Goal: Register for event/course: Sign up to attend an event or enroll in a course

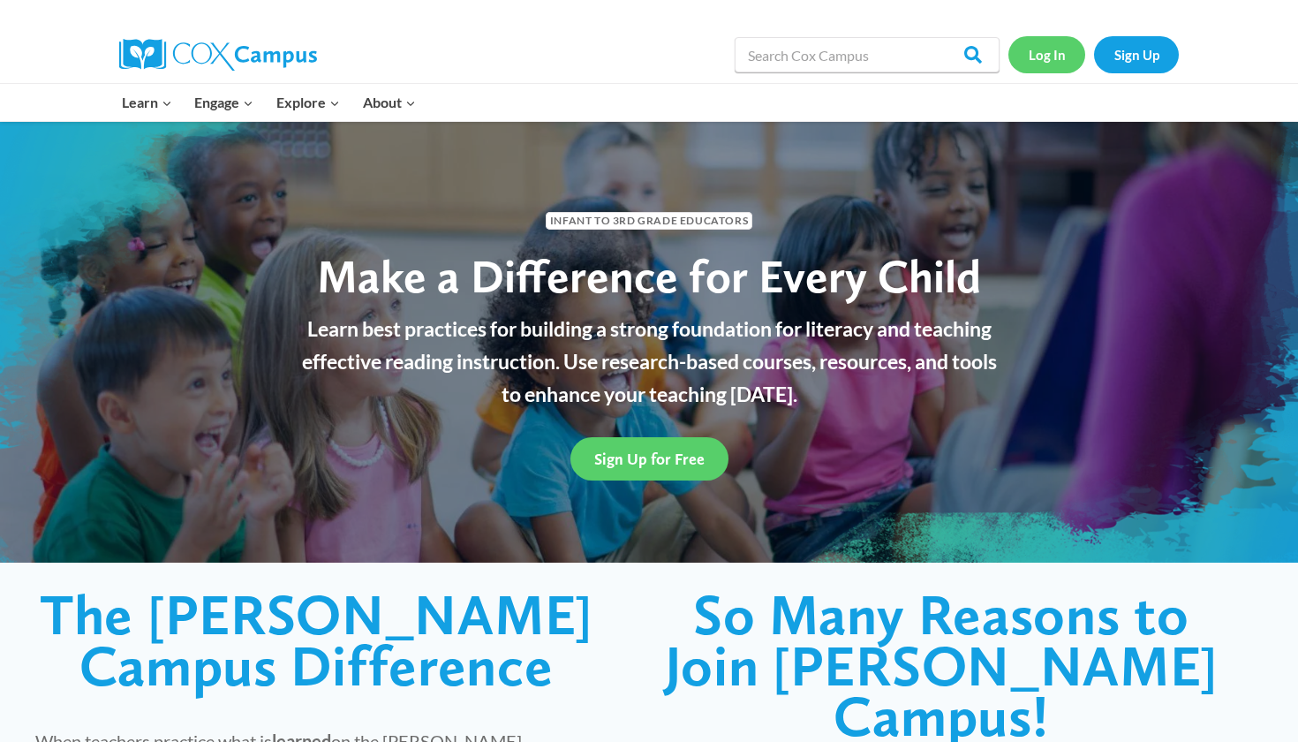
click at [1059, 51] on link "Log In" at bounding box center [1047, 54] width 77 height 36
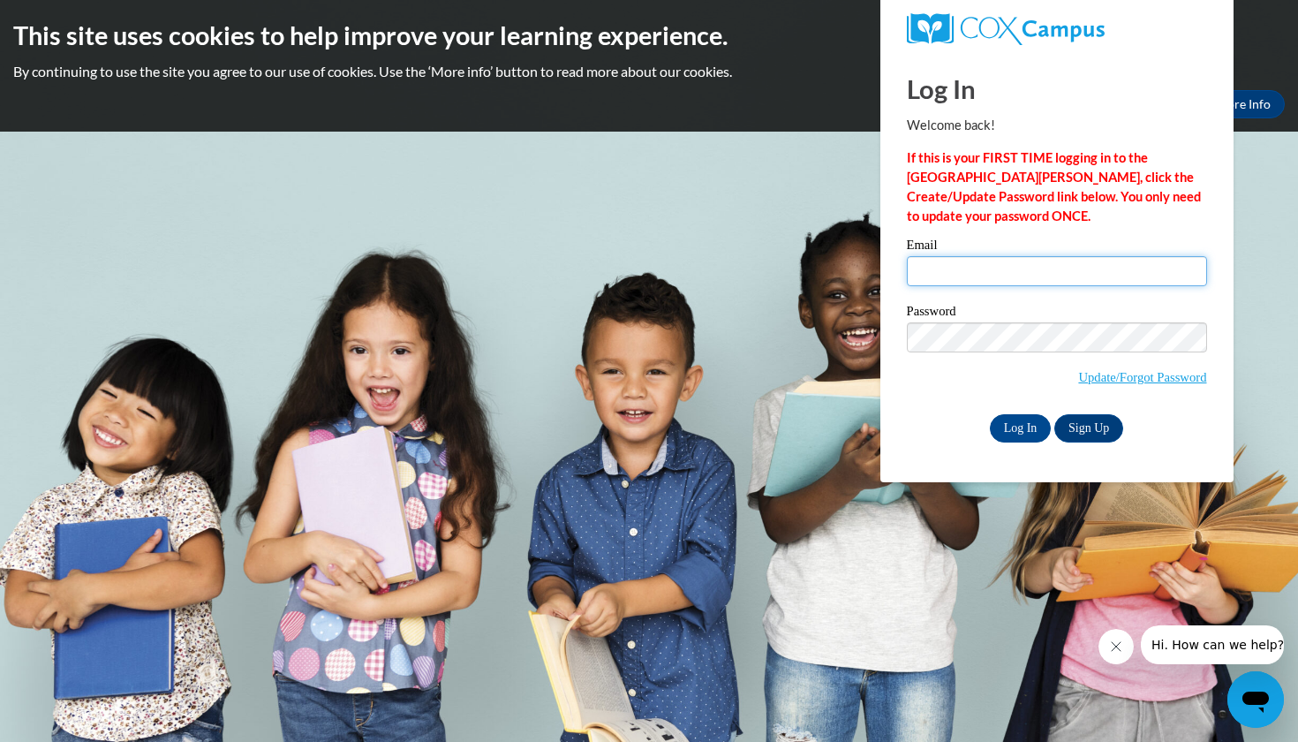
type input "whytem427@gmail.com"
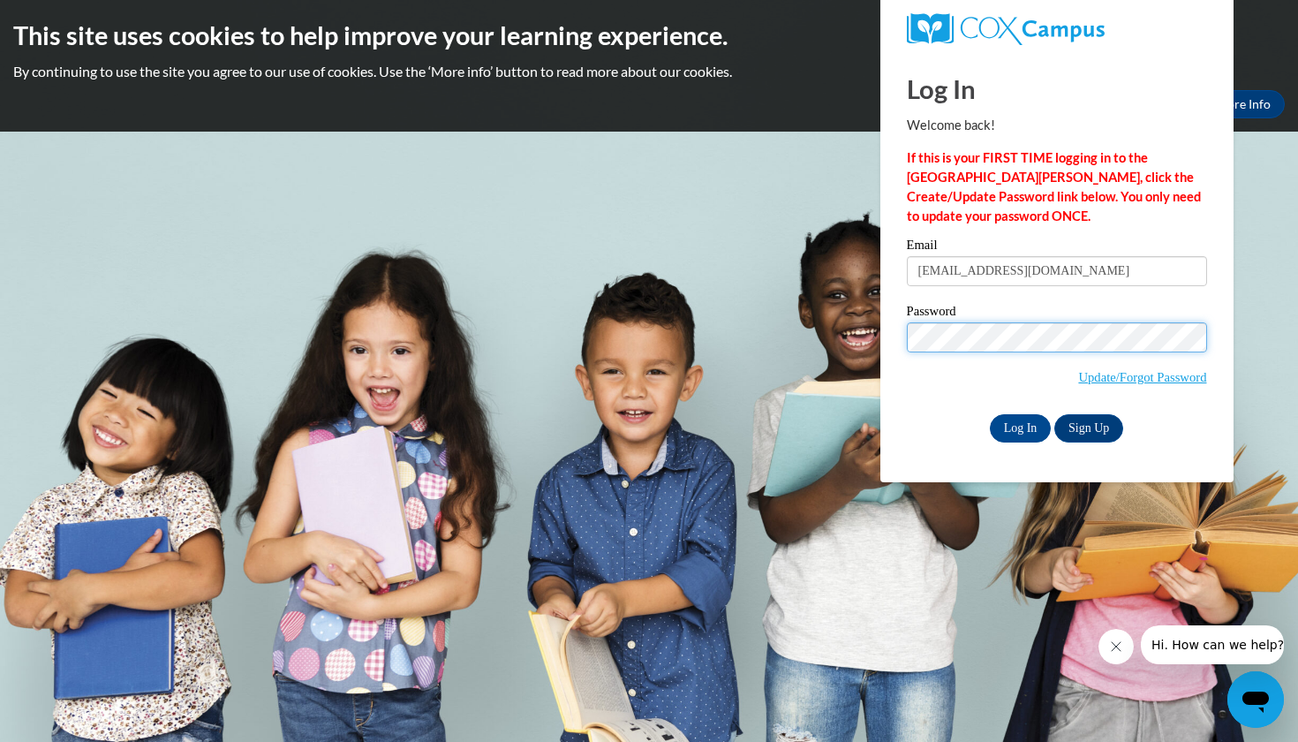
click at [1019, 425] on input "Log In" at bounding box center [1021, 428] width 62 height 28
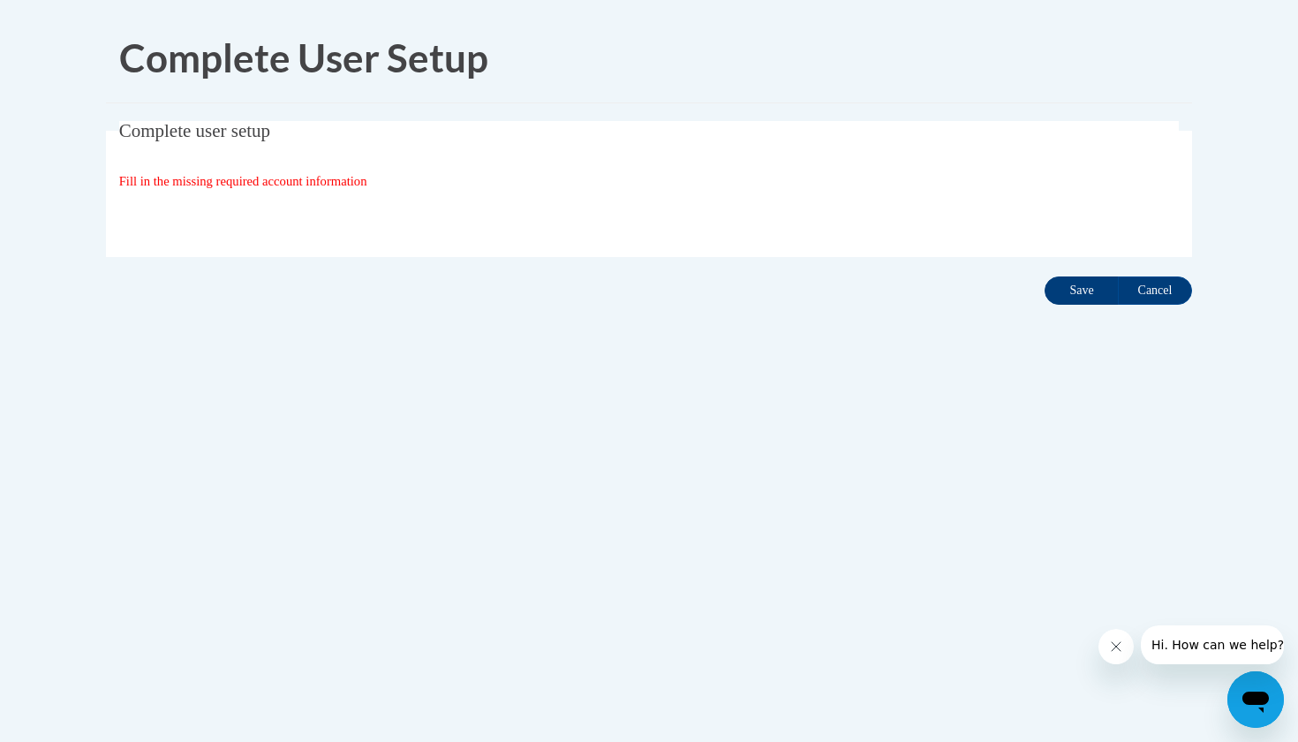
click at [1097, 297] on input "Save" at bounding box center [1082, 290] width 74 height 28
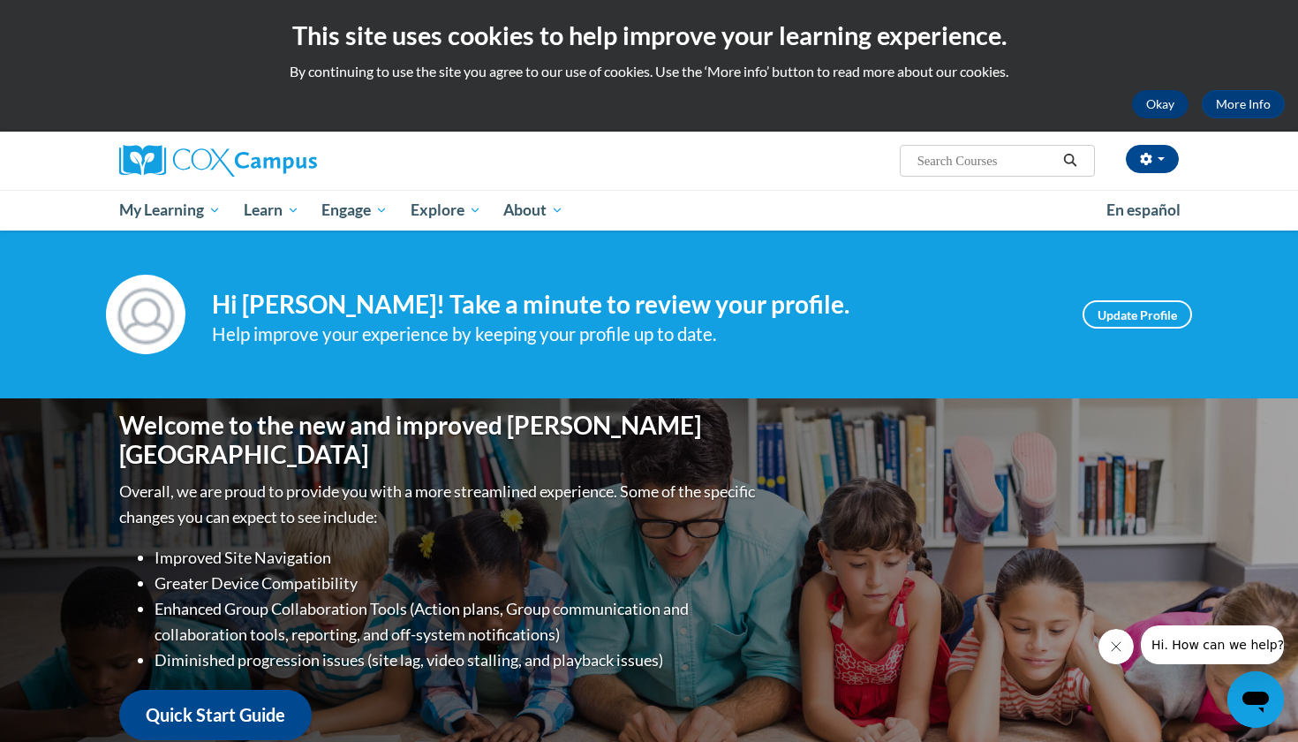
click at [1173, 106] on button "Okay" at bounding box center [1160, 104] width 57 height 28
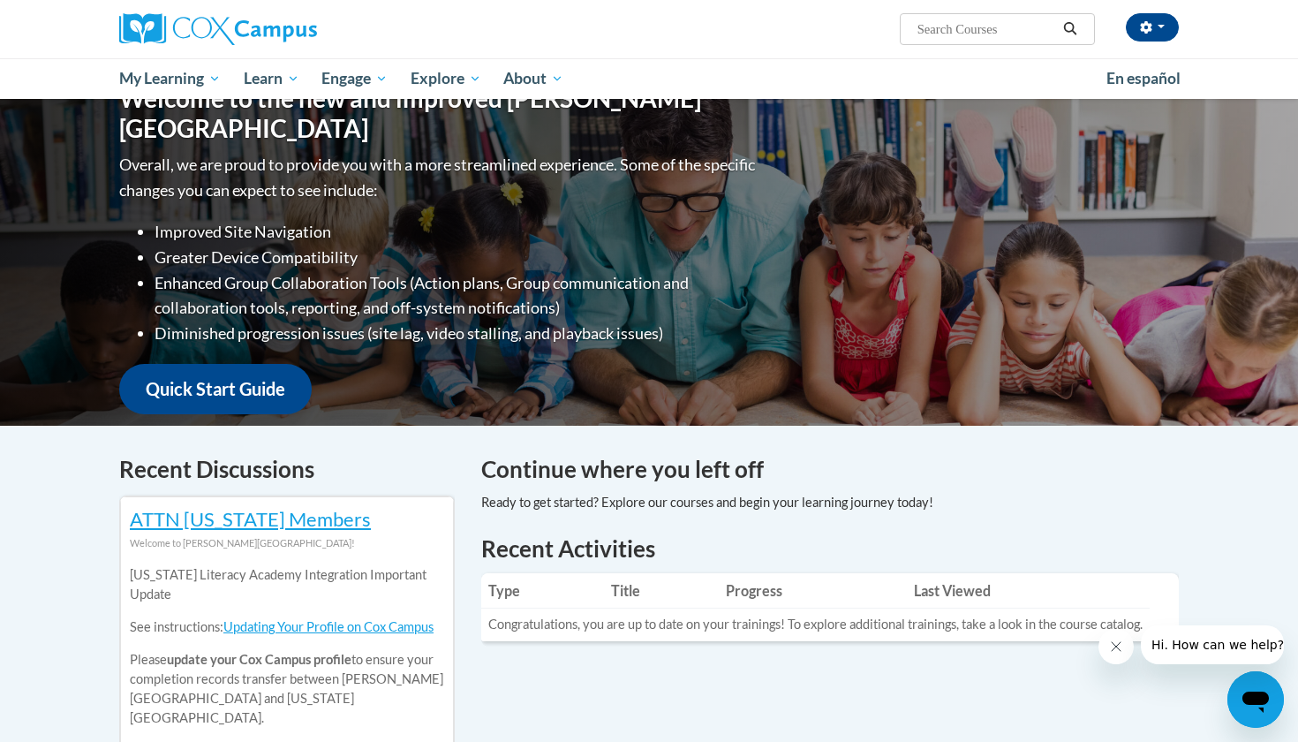
scroll to position [200, 0]
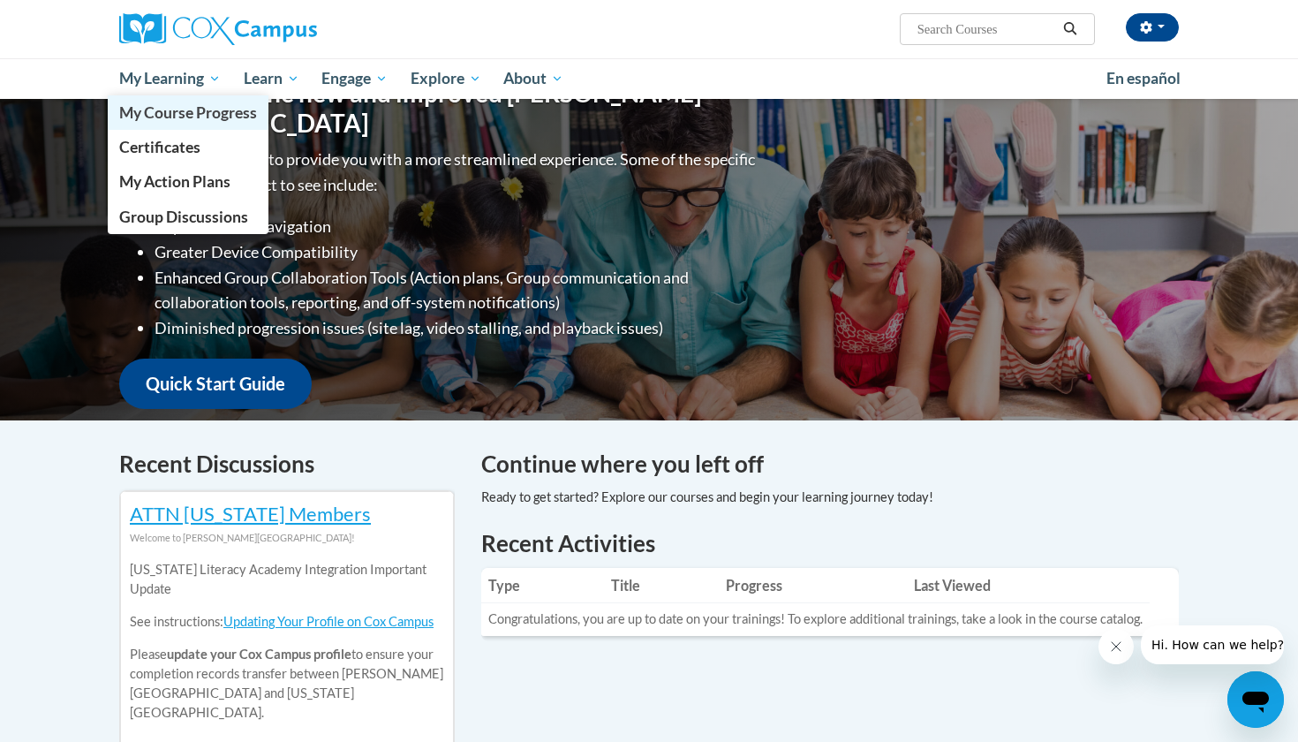
click at [226, 117] on span "My Course Progress" at bounding box center [188, 112] width 138 height 19
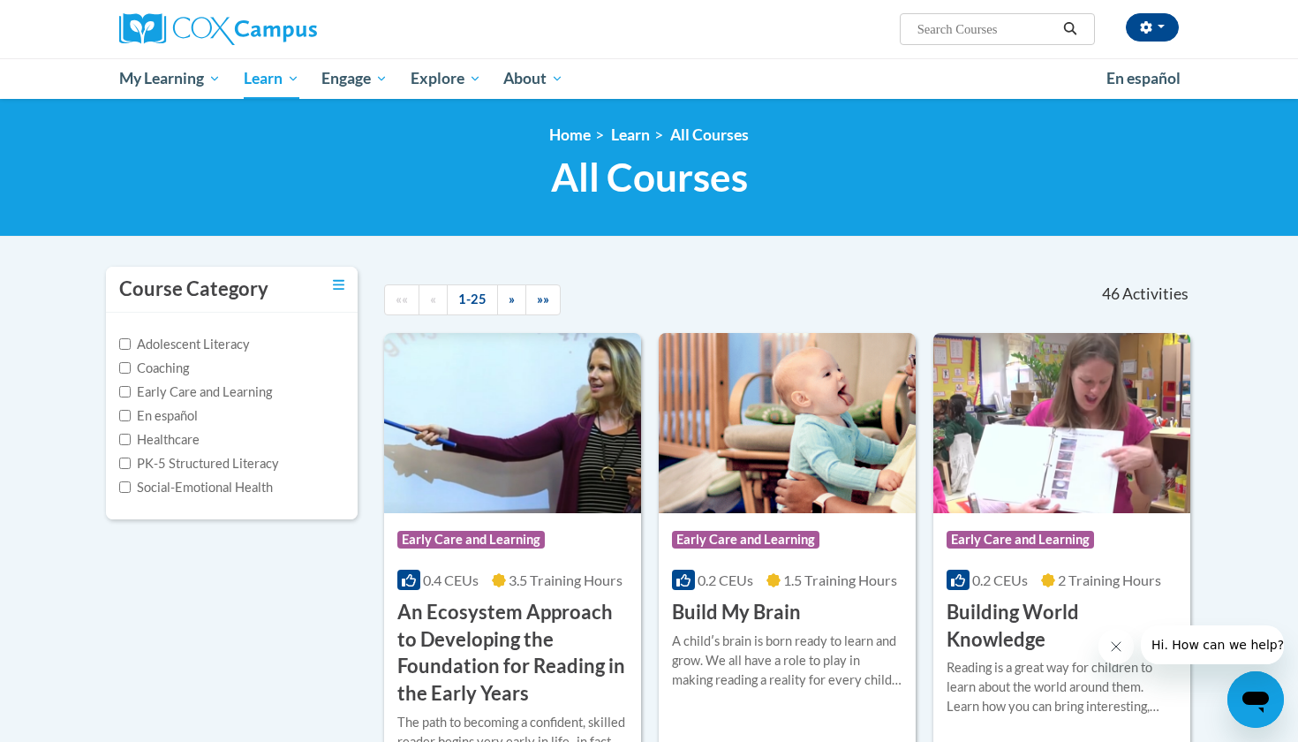
click at [1005, 33] on input "Search..." at bounding box center [986, 29] width 141 height 21
type input "reading fluencey"
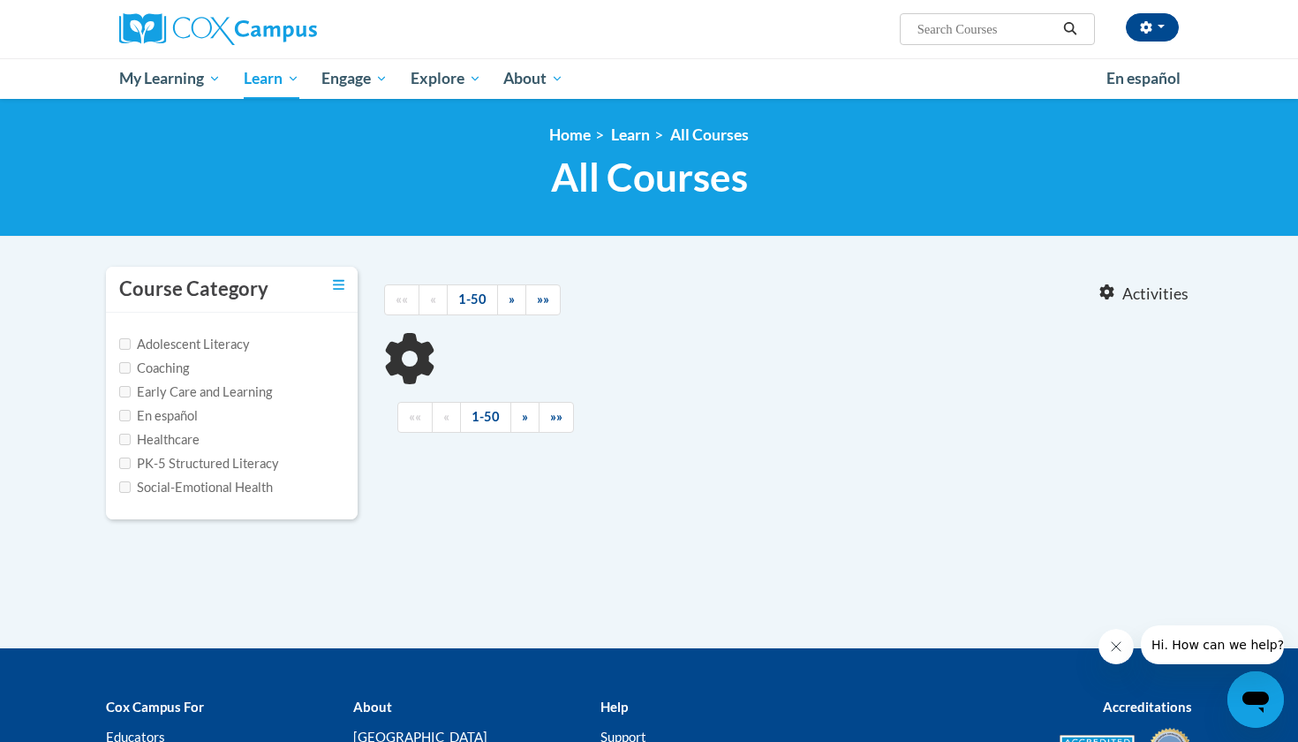
type input "reading fluencey"
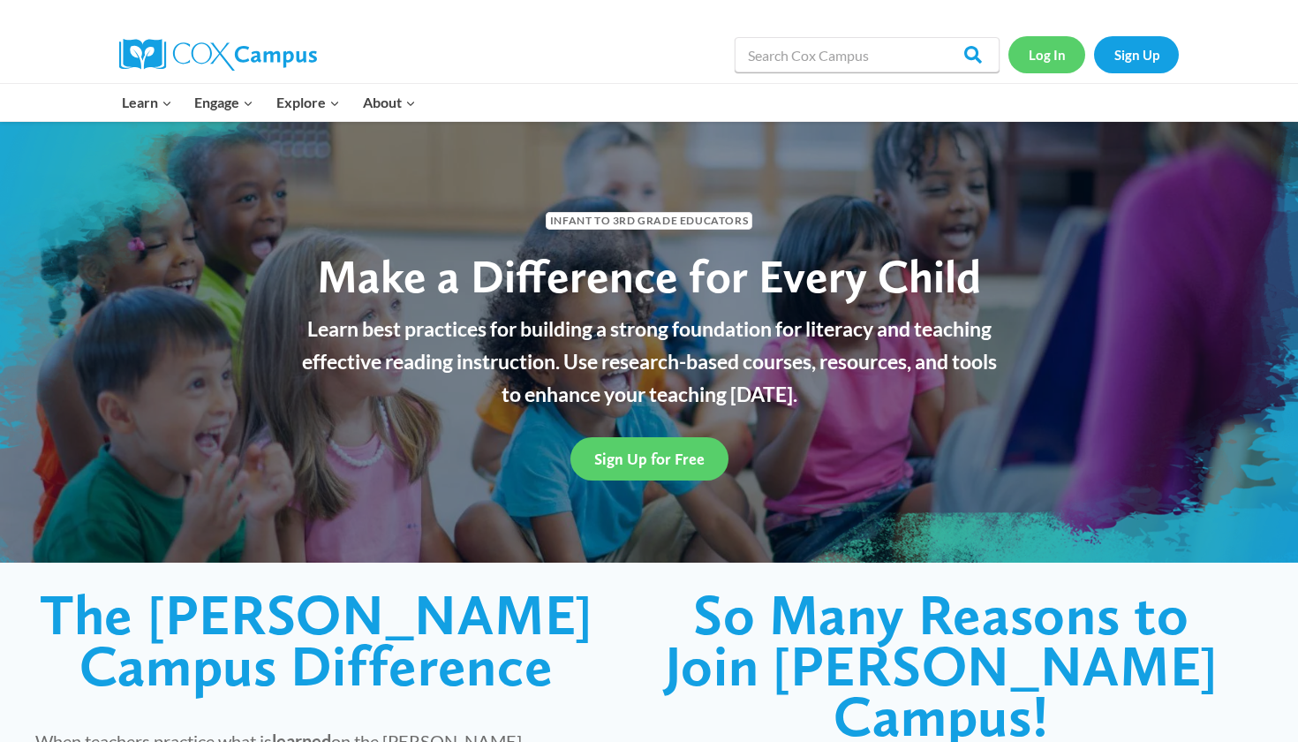
click at [1048, 70] on link "Log In" at bounding box center [1047, 54] width 77 height 36
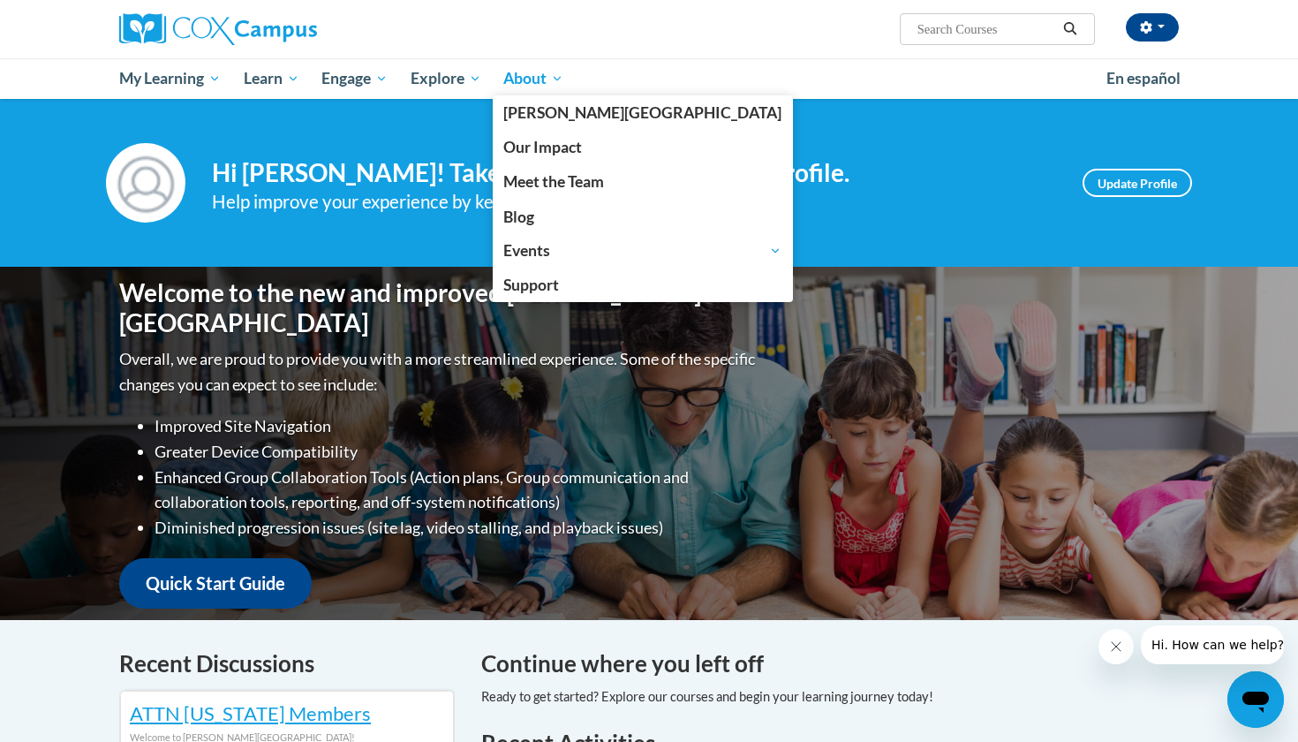
click at [541, 85] on span "About" at bounding box center [533, 78] width 60 height 21
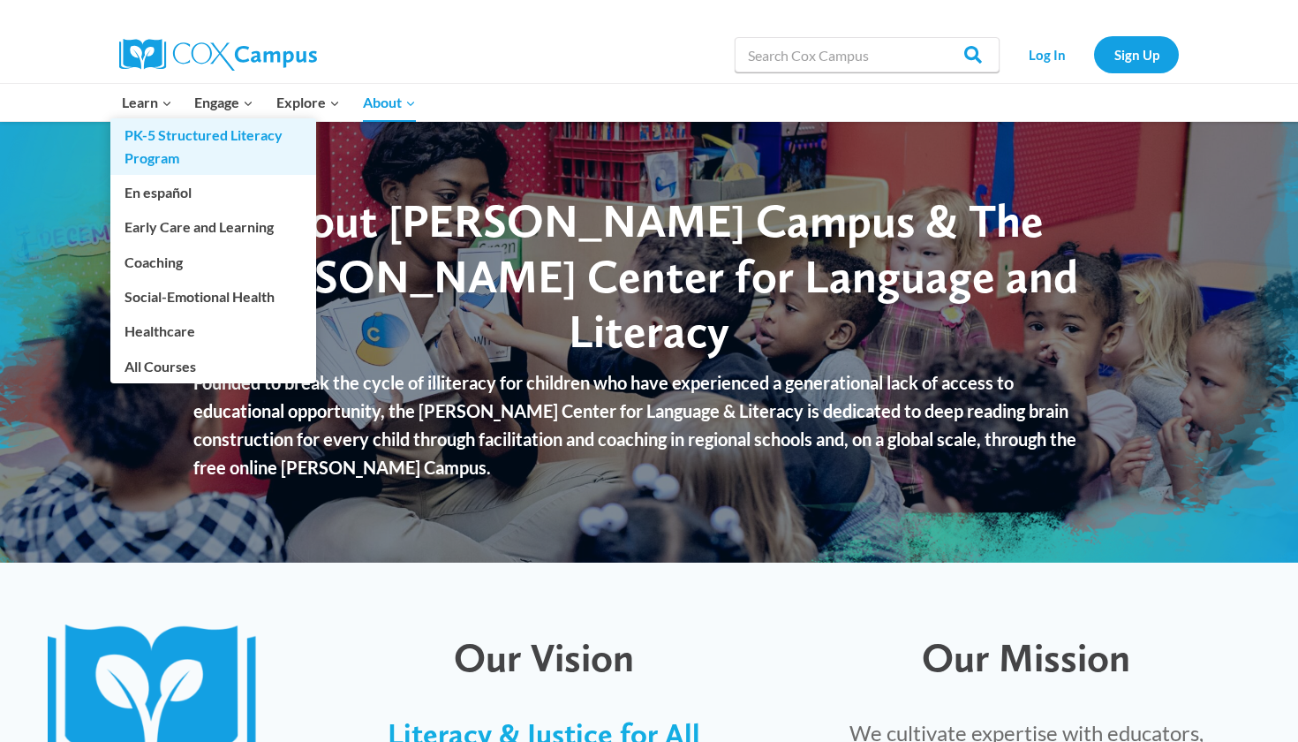
click at [176, 148] on link "PK-5 Structured Literacy Program" at bounding box center [213, 146] width 206 height 57
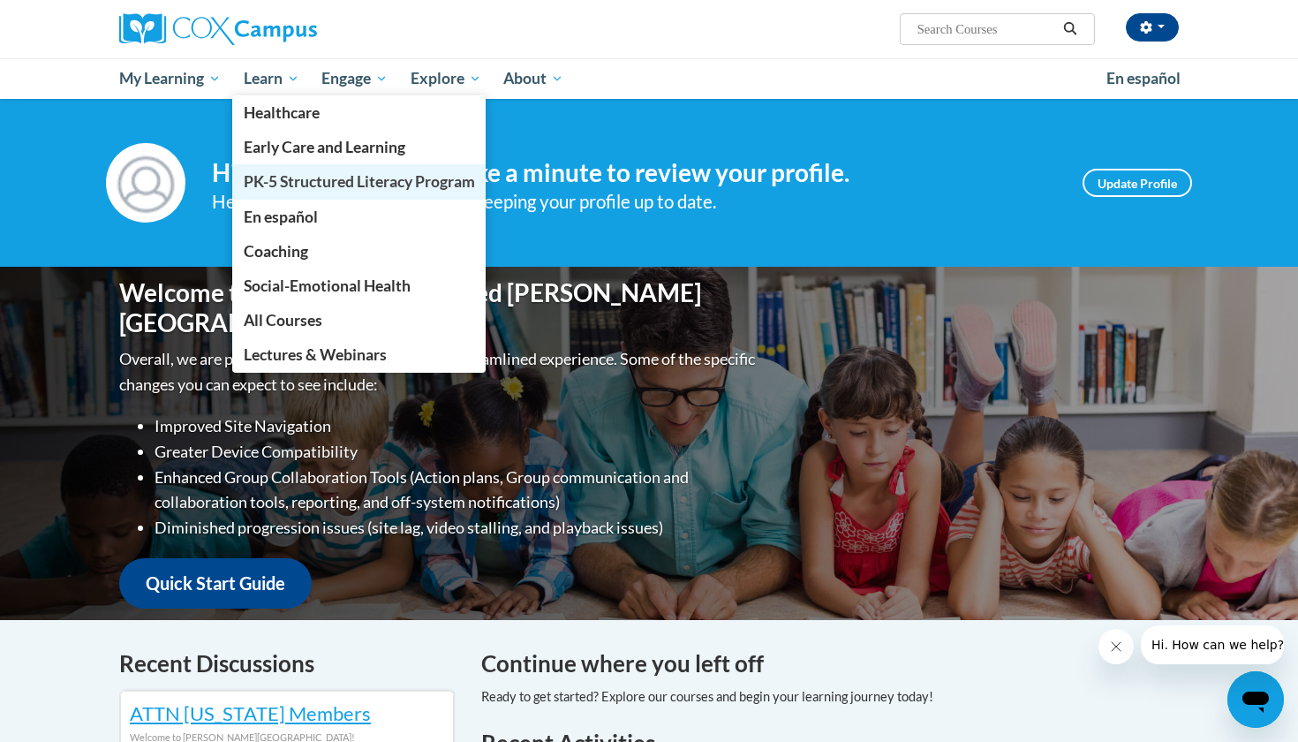
click at [330, 173] on span "PK-5 Structured Literacy Program" at bounding box center [359, 181] width 231 height 19
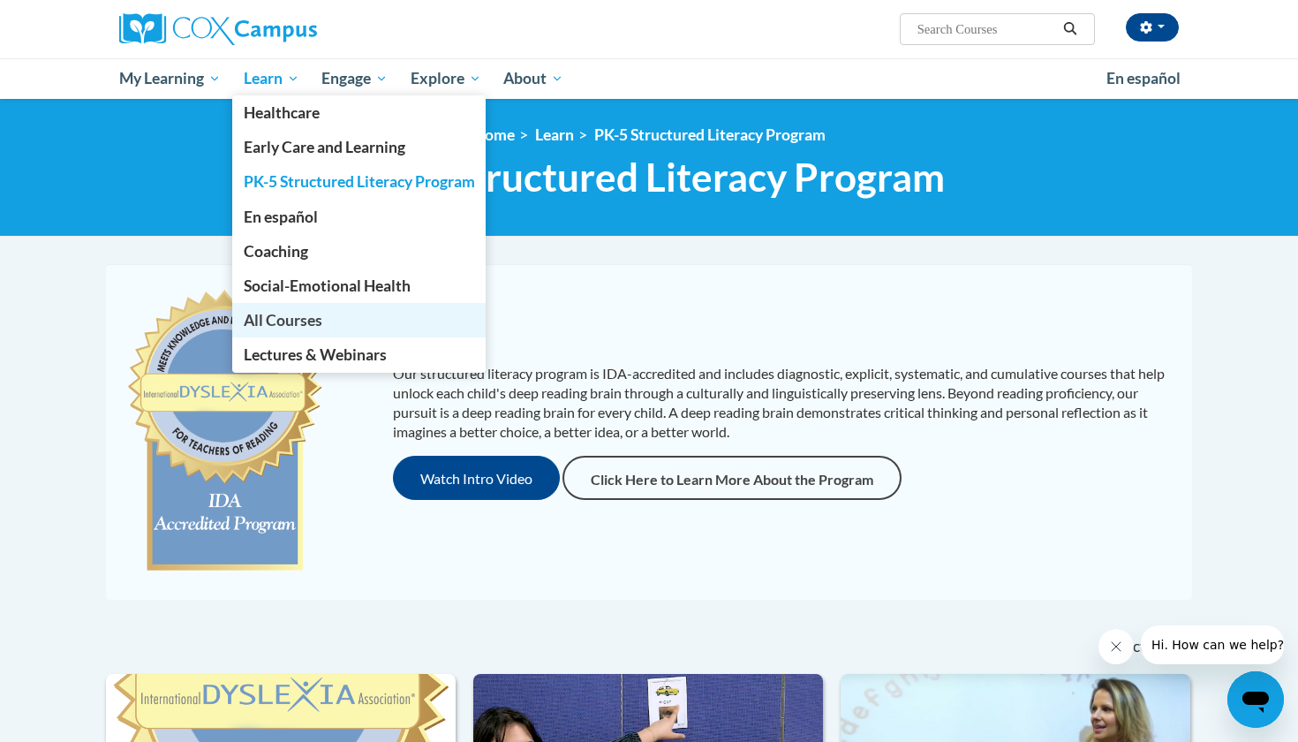
click at [322, 324] on span "All Courses" at bounding box center [283, 320] width 79 height 19
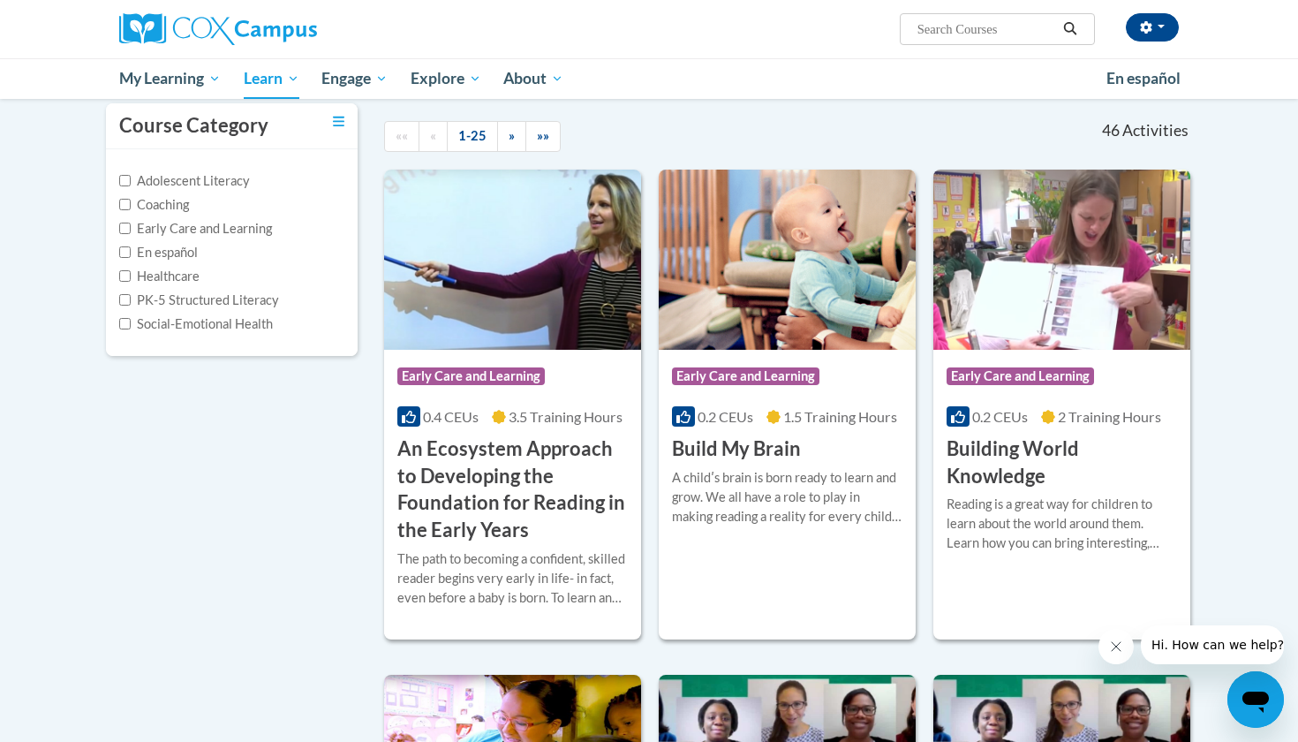
scroll to position [162, 0]
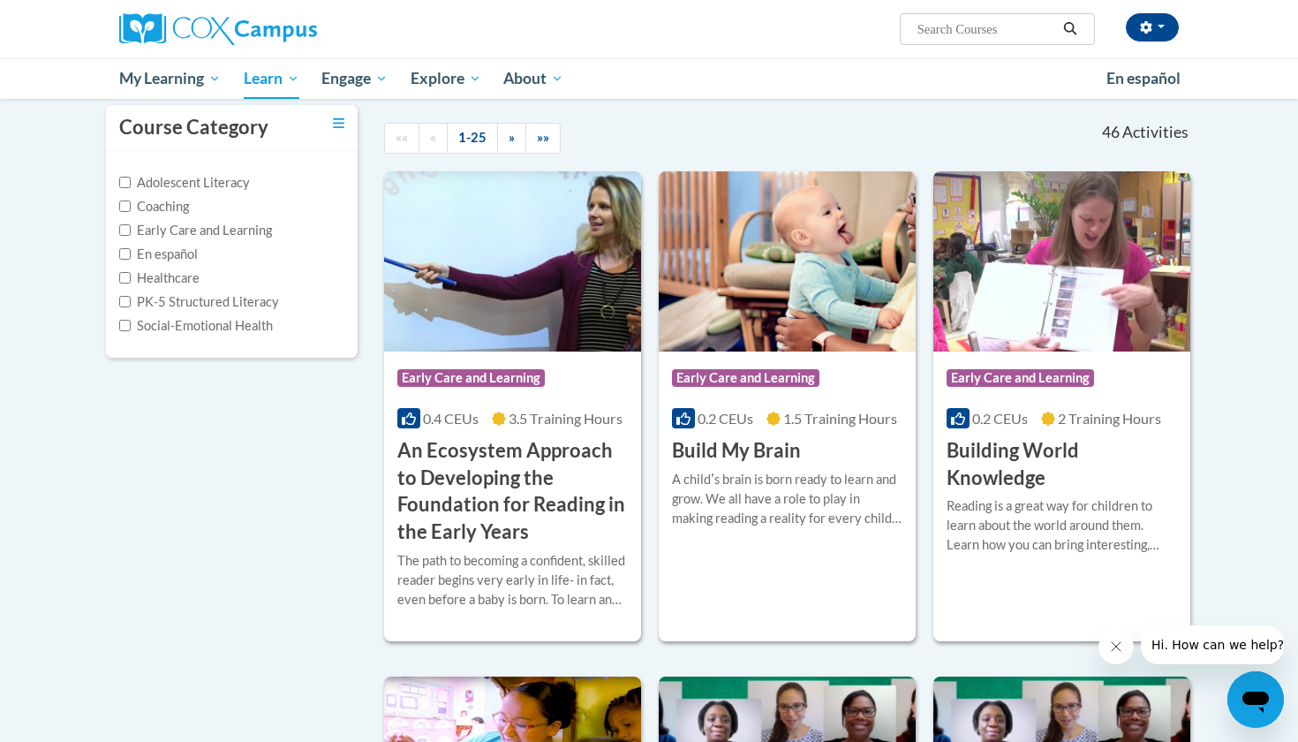
click at [236, 302] on label "PK-5 Structured Literacy" at bounding box center [199, 301] width 160 height 19
click at [131, 302] on input "PK-5 Structured Literacy" at bounding box center [124, 301] width 11 height 11
checkbox input "true"
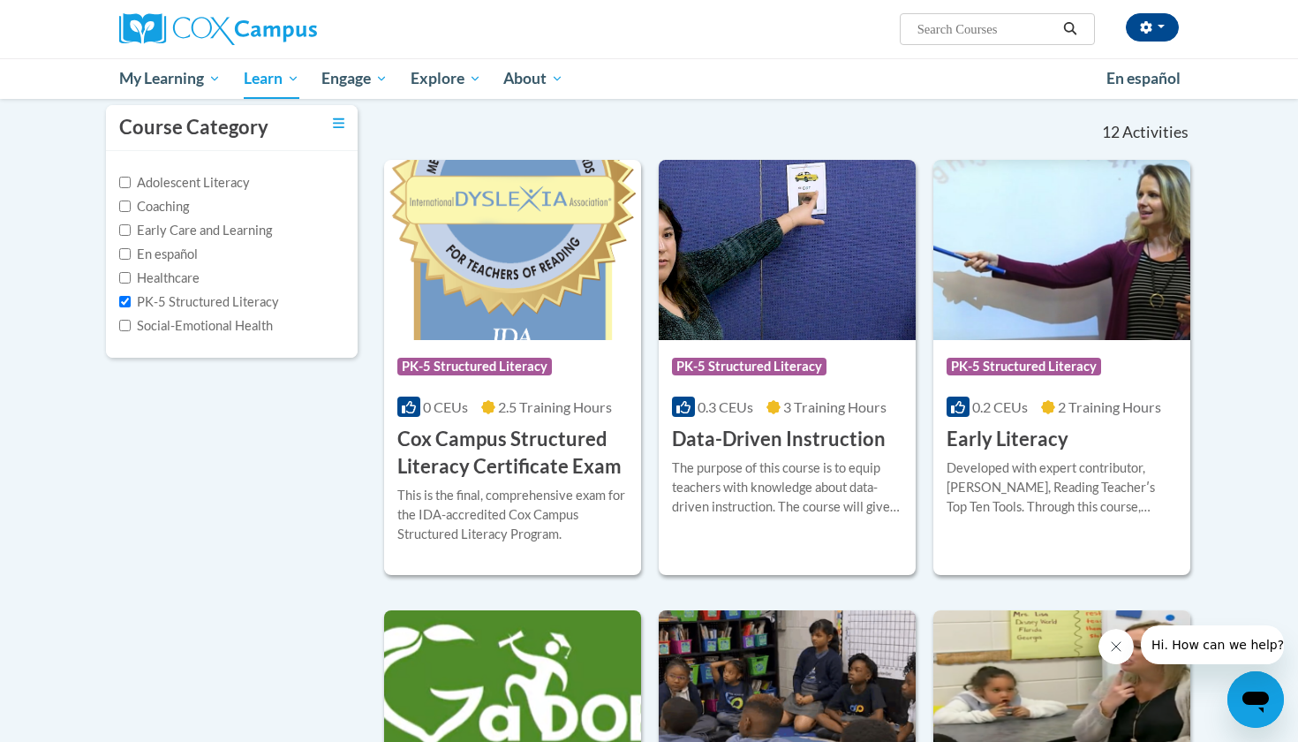
click at [229, 221] on label "Early Care and Learning" at bounding box center [195, 230] width 153 height 19
click at [131, 224] on input "Early Care and Learning" at bounding box center [124, 229] width 11 height 11
checkbox input "true"
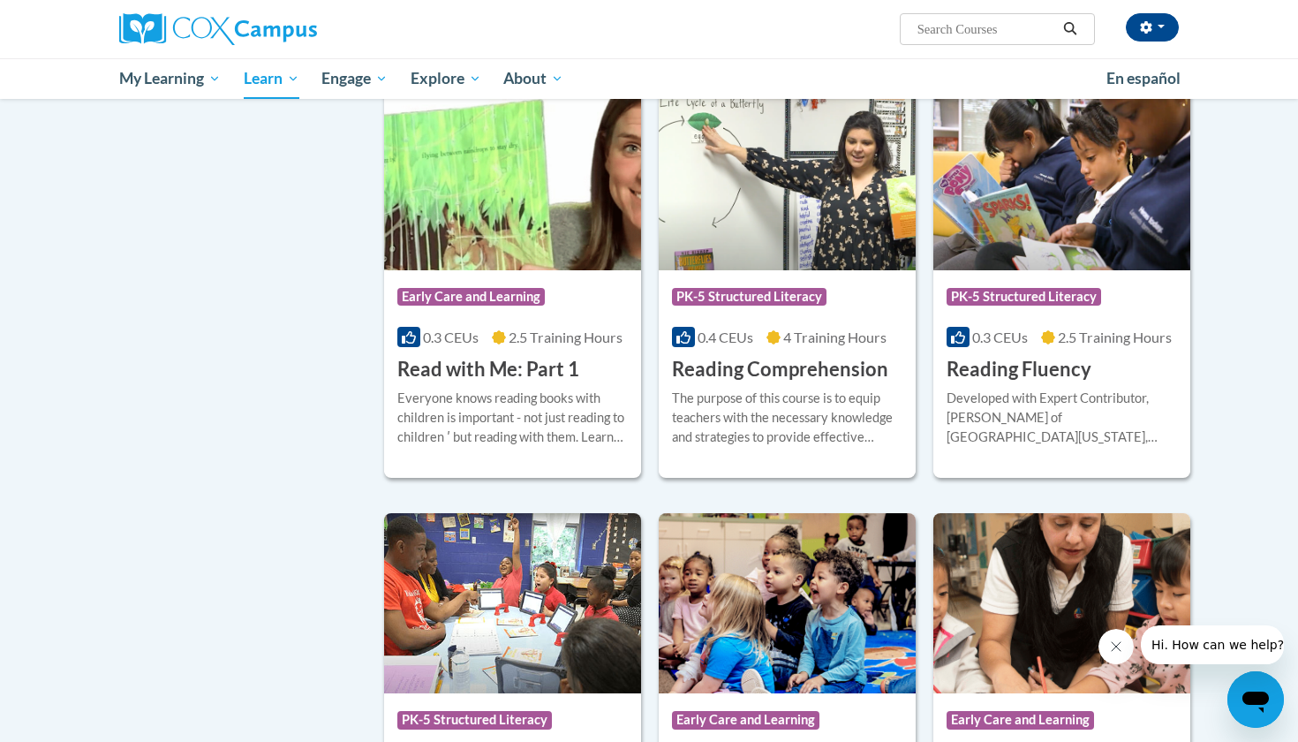
scroll to position [2601, 0]
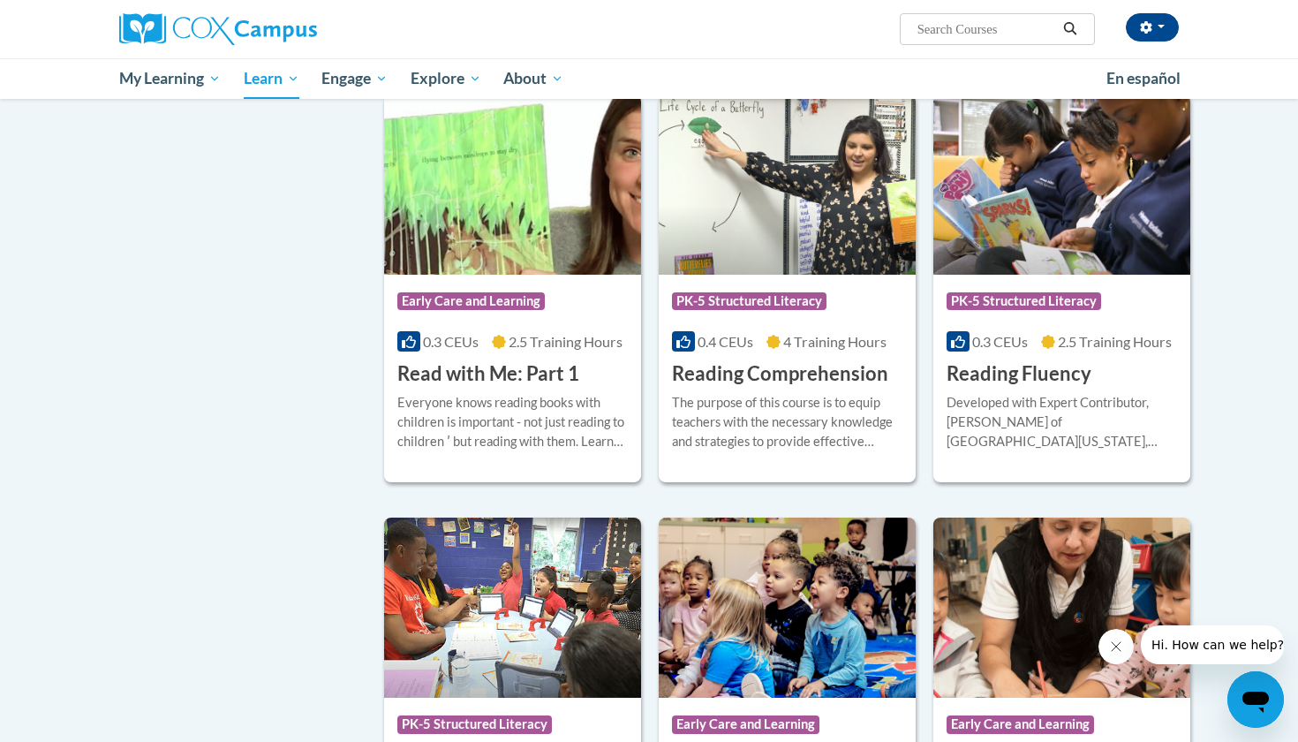
click at [1008, 388] on h3 "Reading Fluency" at bounding box center [1019, 373] width 145 height 27
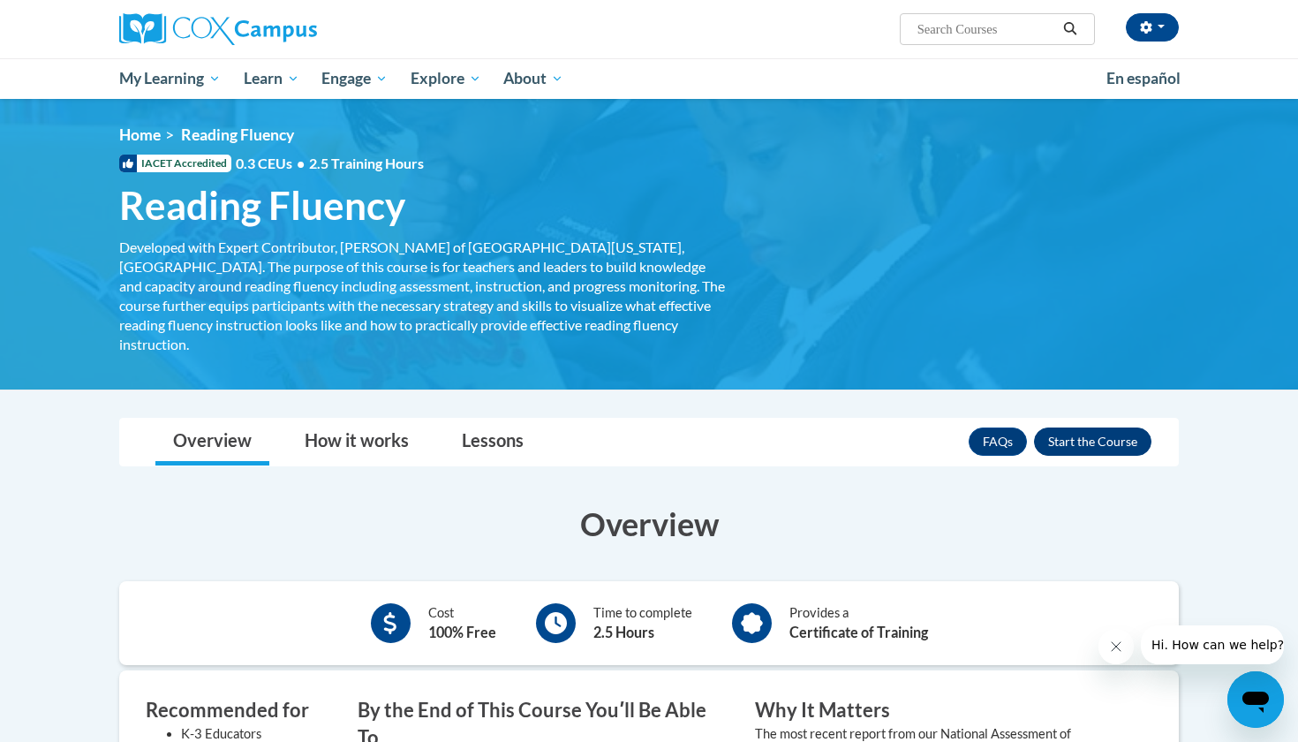
click at [1078, 428] on button "Enroll" at bounding box center [1092, 442] width 117 height 28
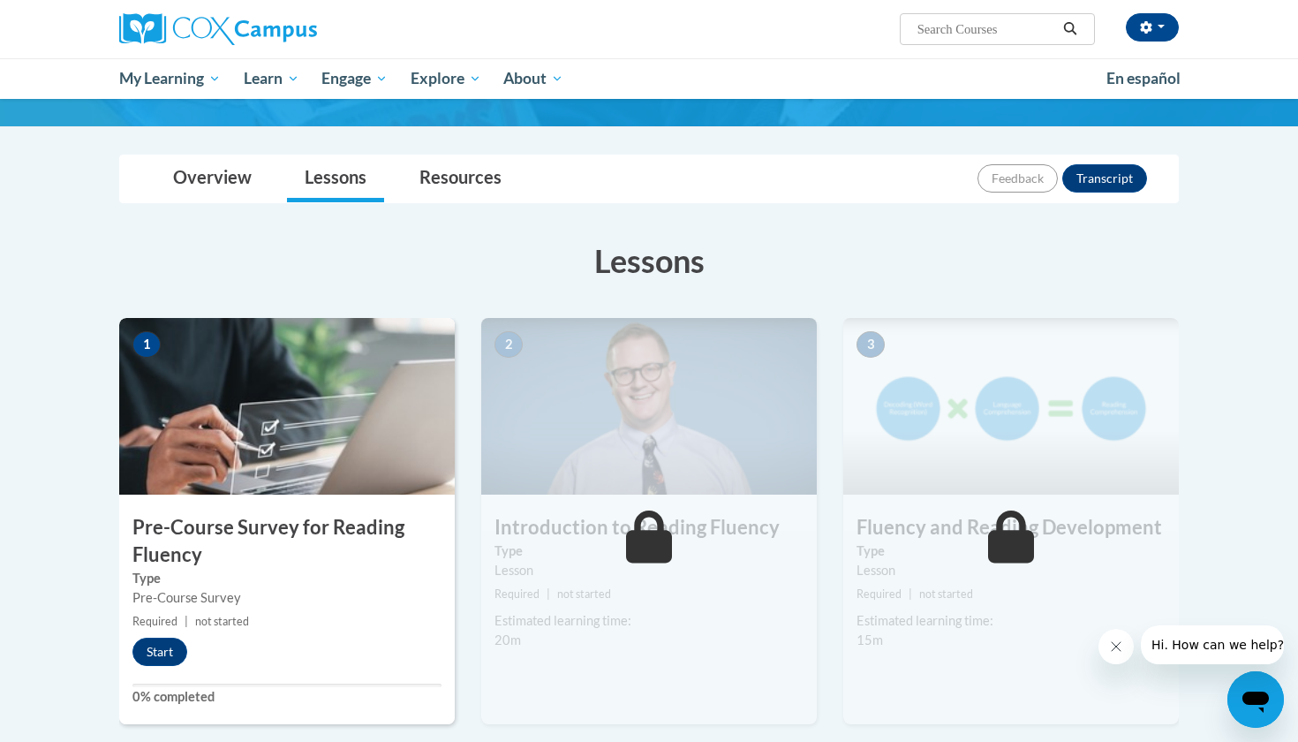
scroll to position [143, 0]
click at [163, 672] on div "1 Pre-Course Survey for Reading Fluency Type Pre-Course Survey Required | not s…" at bounding box center [287, 521] width 336 height 406
click at [164, 659] on button "Start" at bounding box center [159, 652] width 55 height 28
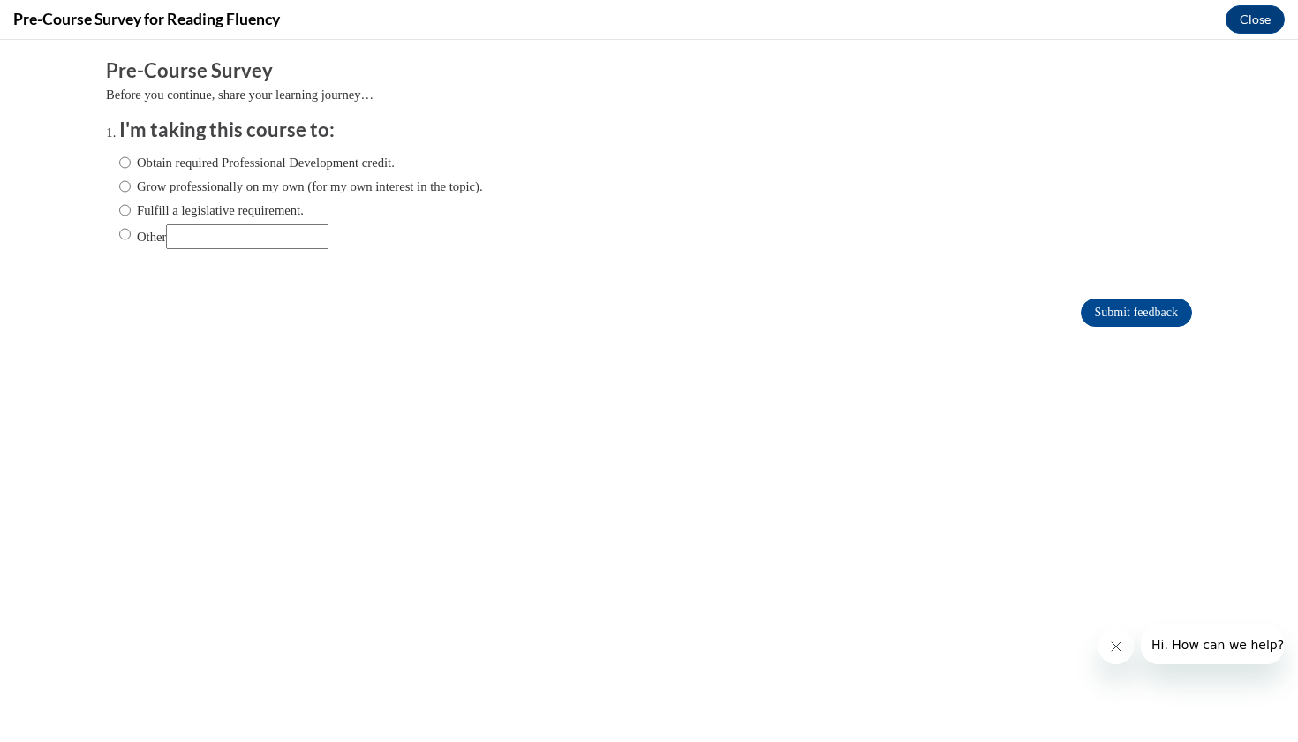
scroll to position [0, 0]
click at [337, 166] on label "Obtain required Professional Development credit." at bounding box center [257, 162] width 276 height 19
click at [131, 166] on input "Obtain required Professional Development credit." at bounding box center [124, 162] width 11 height 19
radio input "true"
click at [1108, 315] on input "Submit feedback" at bounding box center [1136, 313] width 111 height 28
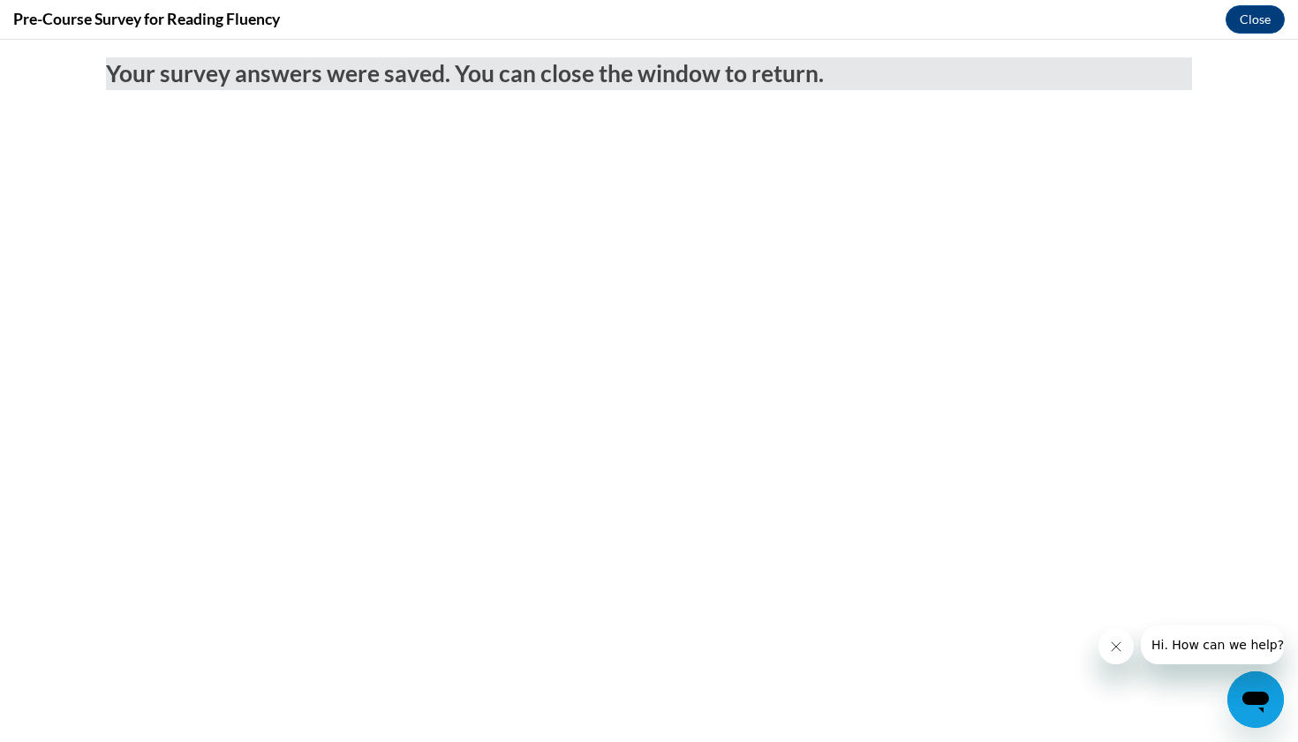
drag, startPoint x: 1108, startPoint y: 642, endPoint x: 1113, endPoint y: 659, distance: 17.6
click at [1108, 642] on button "Close message from company" at bounding box center [1116, 646] width 35 height 35
click at [1237, 21] on button "Close" at bounding box center [1255, 19] width 59 height 28
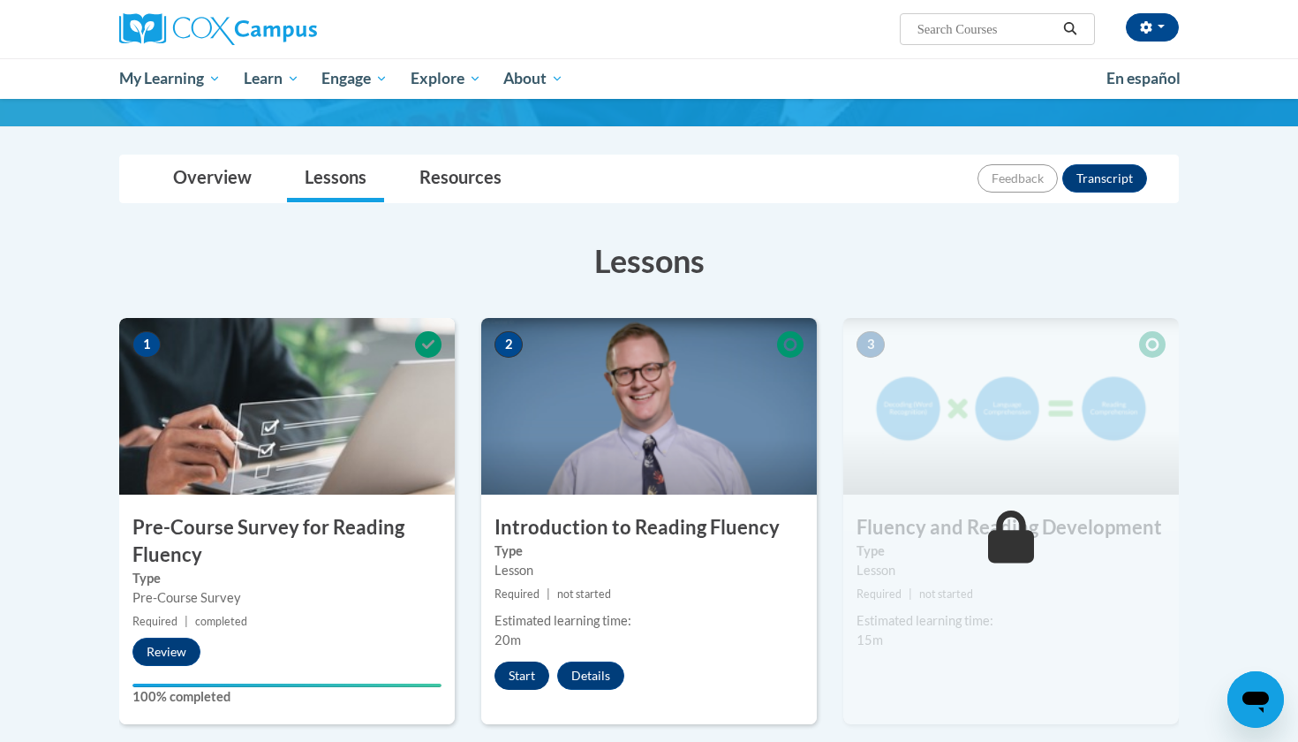
click at [527, 676] on button "Start" at bounding box center [522, 676] width 55 height 28
